Goal: Information Seeking & Learning: Find specific page/section

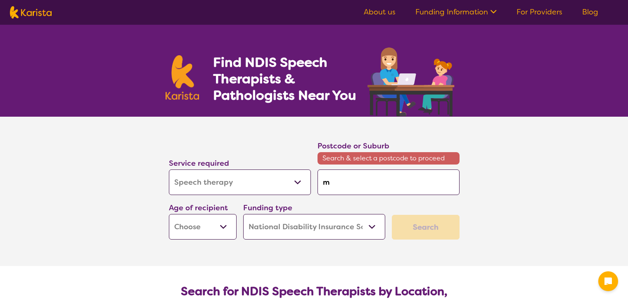
select select "Speech therapy"
select select "NDIS"
select select "Speech therapy"
select select "NDIS"
type input "ma"
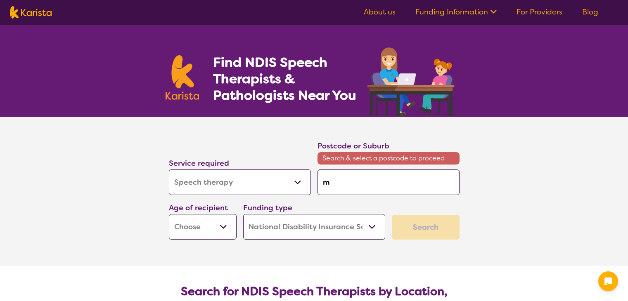
type input "ma"
type input "man"
type input "mand"
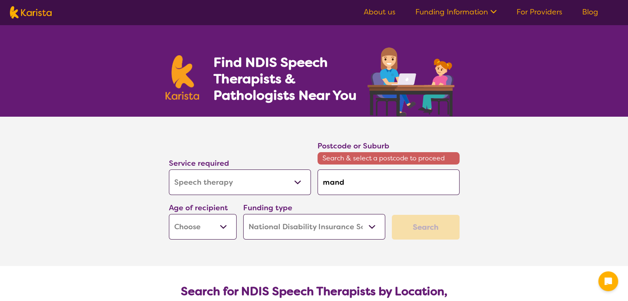
type input "mandu"
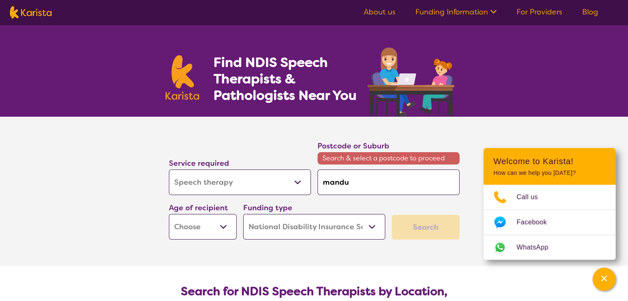
type input "mandur"
type input "mandura"
type input "mandurah"
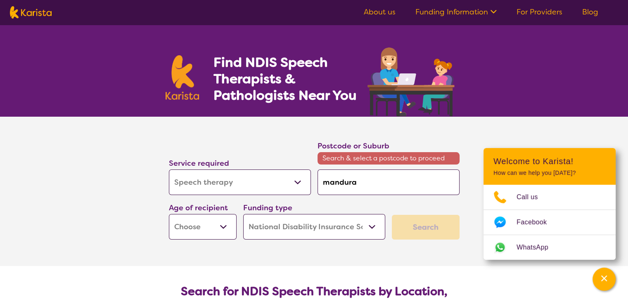
type input "mandurah"
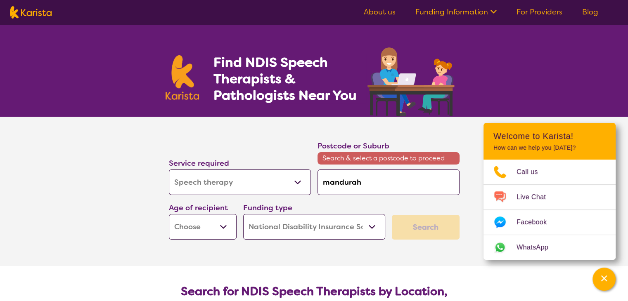
click at [368, 183] on input "mandurah" at bounding box center [389, 183] width 142 height 26
click at [359, 204] on div "Funding type Home Care Package (HCP) National Disability Insurance Scheme (NDIS…" at bounding box center [314, 221] width 142 height 38
click at [367, 181] on input "mandurah" at bounding box center [389, 183] width 142 height 26
type input "mandurah"
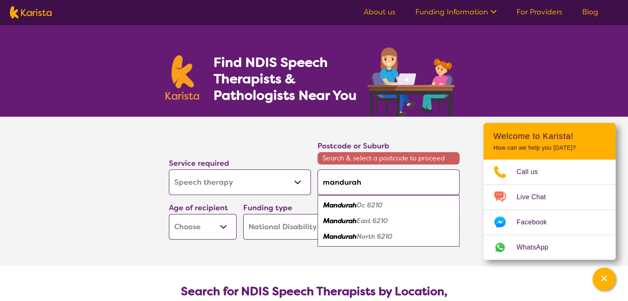
click at [373, 207] on em "Dc 6210" at bounding box center [370, 205] width 26 height 9
type input "6210"
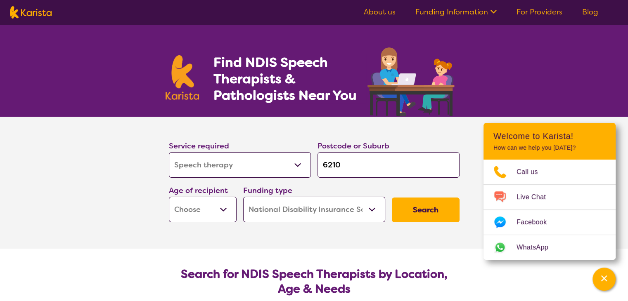
click at [216, 215] on select "Early Childhood - 0 to 9 Child - 10 to 11 Adolescent - 12 to 17 Adult - 18 to 6…" at bounding box center [203, 210] width 68 height 26
select select "EC"
click at [169, 197] on select "Early Childhood - 0 to 9 Child - 10 to 11 Adolescent - 12 to 17 Adult - 18 to 6…" at bounding box center [203, 210] width 68 height 26
select select "EC"
click at [363, 213] on select "Home Care Package (HCP) National Disability Insurance Scheme (NDIS) I don't know" at bounding box center [314, 210] width 142 height 26
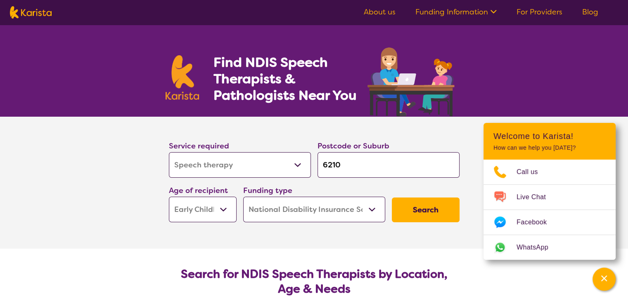
click at [243, 197] on select "Home Care Package (HCP) National Disability Insurance Scheme (NDIS) I don't know" at bounding box center [314, 210] width 142 height 26
click at [438, 212] on button "Search" at bounding box center [426, 210] width 68 height 25
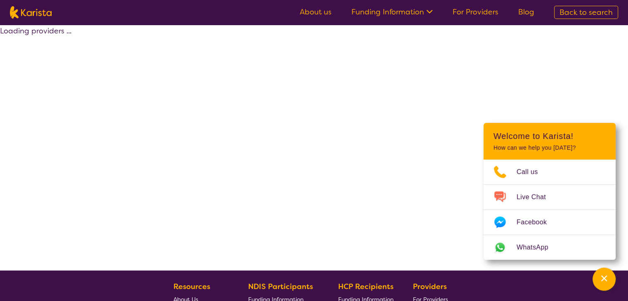
select select "NDIS"
select select "Speech therapy"
select select "EC"
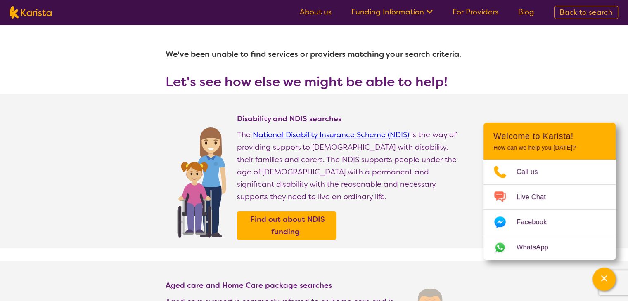
select select "Speech therapy"
select select "EC"
select select "NDIS"
select select "Speech therapy"
select select "EC"
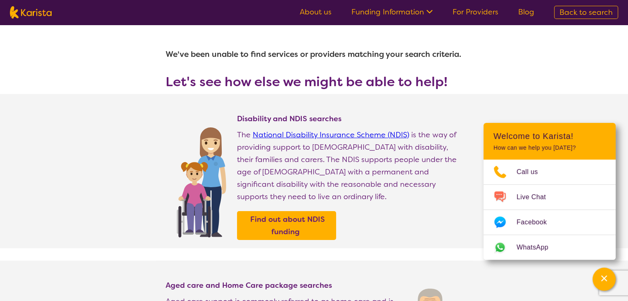
select select "NDIS"
